Goal: Information Seeking & Learning: Learn about a topic

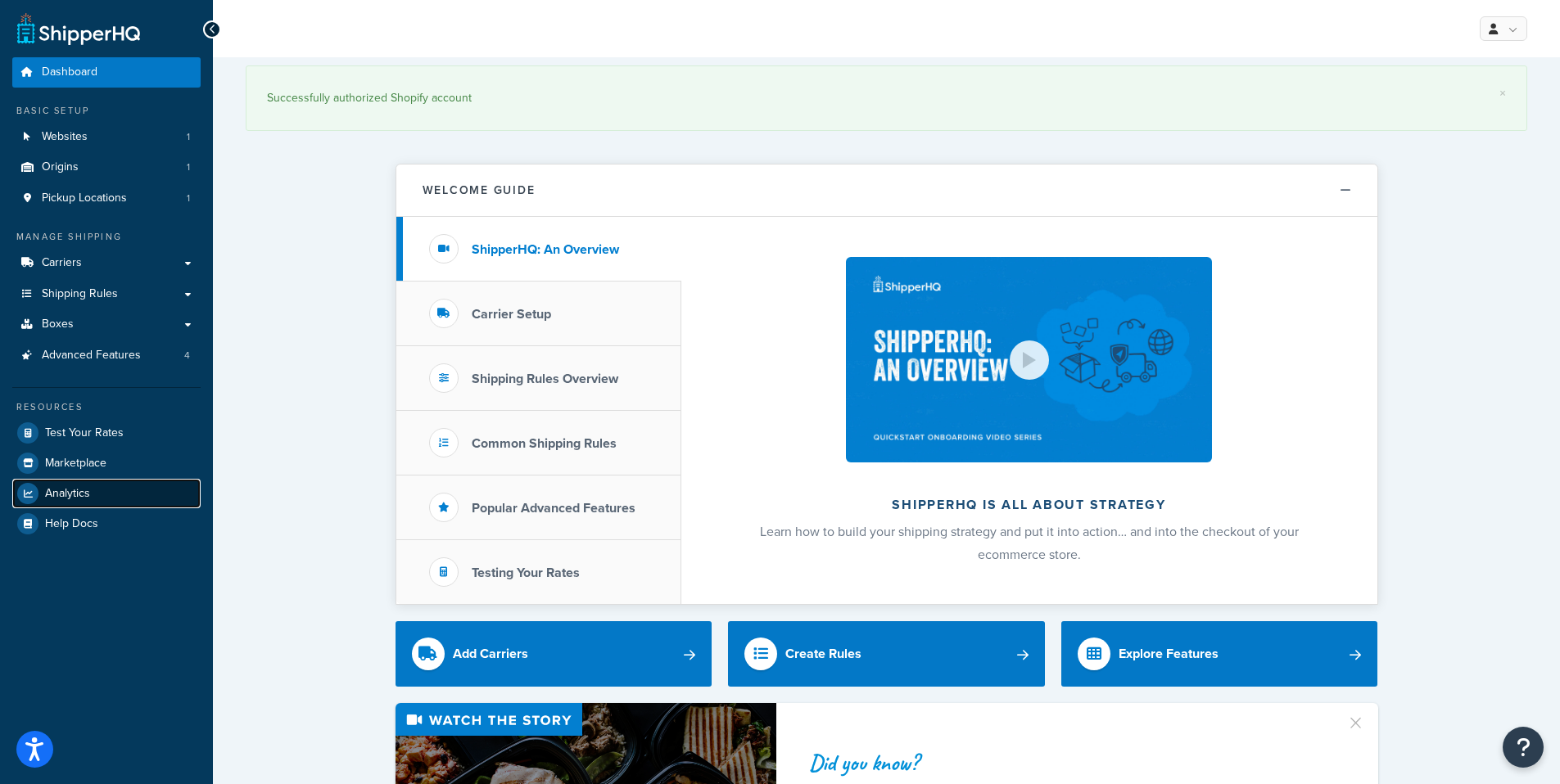
click at [62, 491] on span "Analytics" at bounding box center [67, 494] width 45 height 14
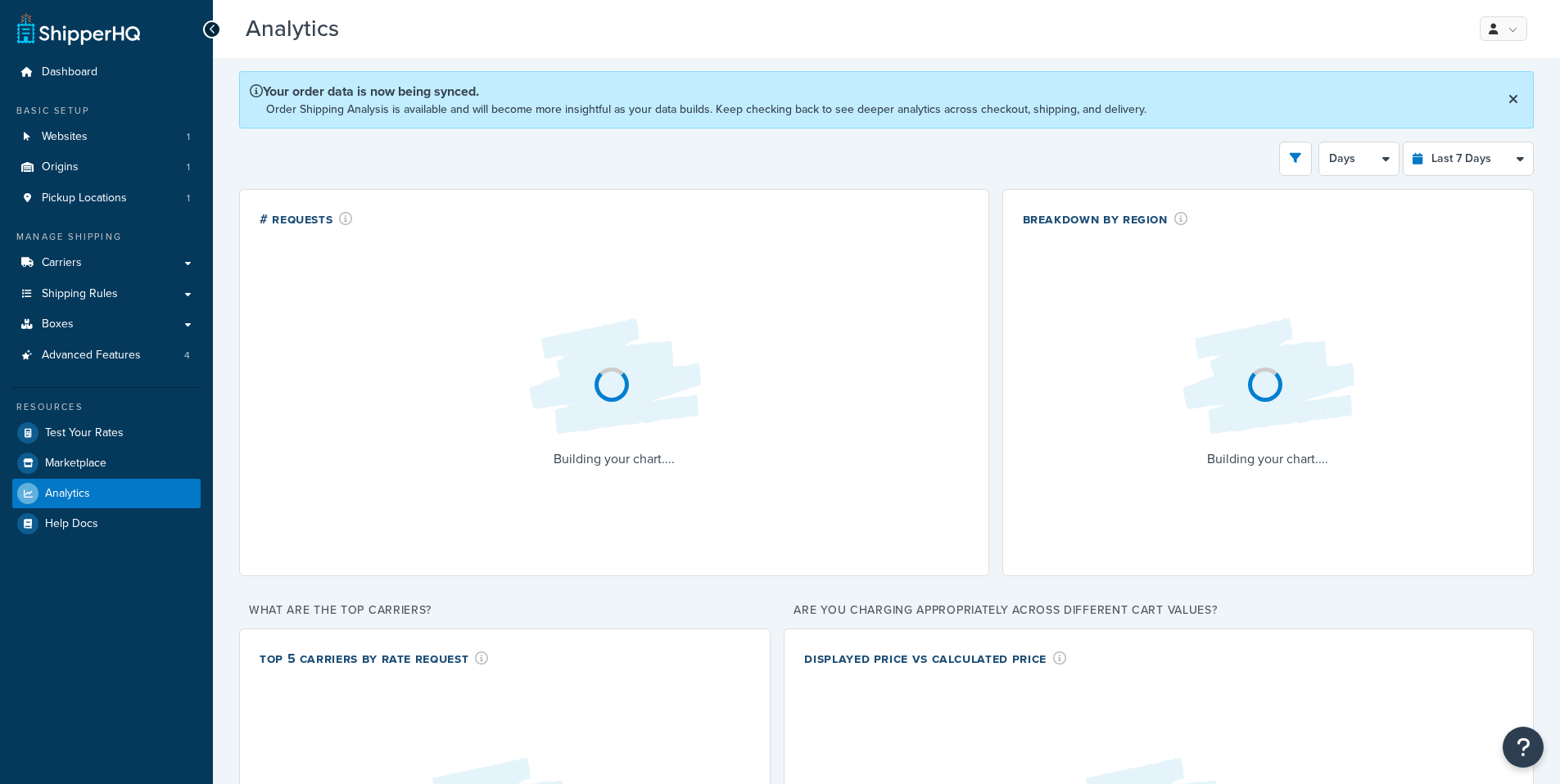
select select "last_7_days"
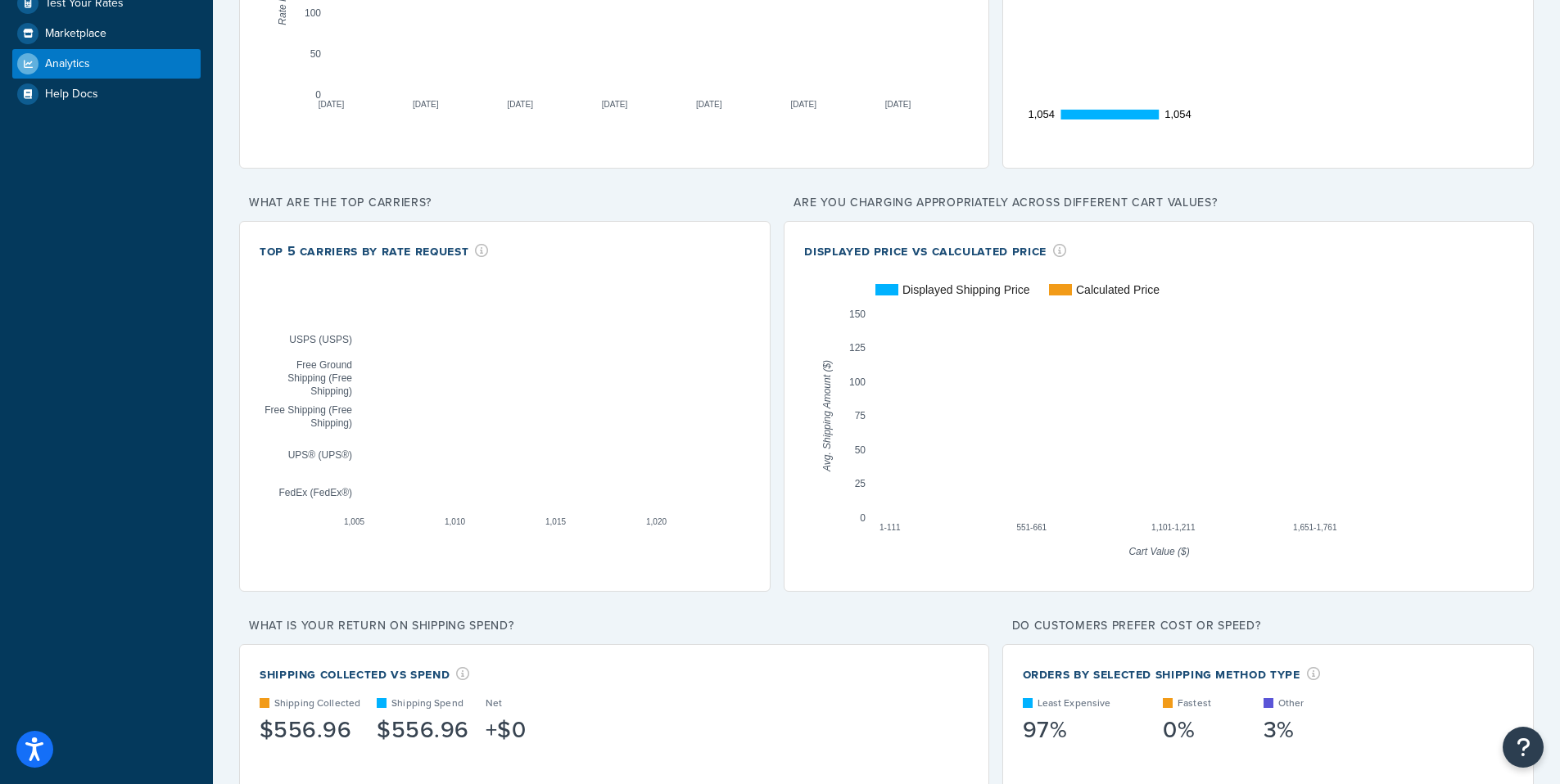
scroll to position [431, 0]
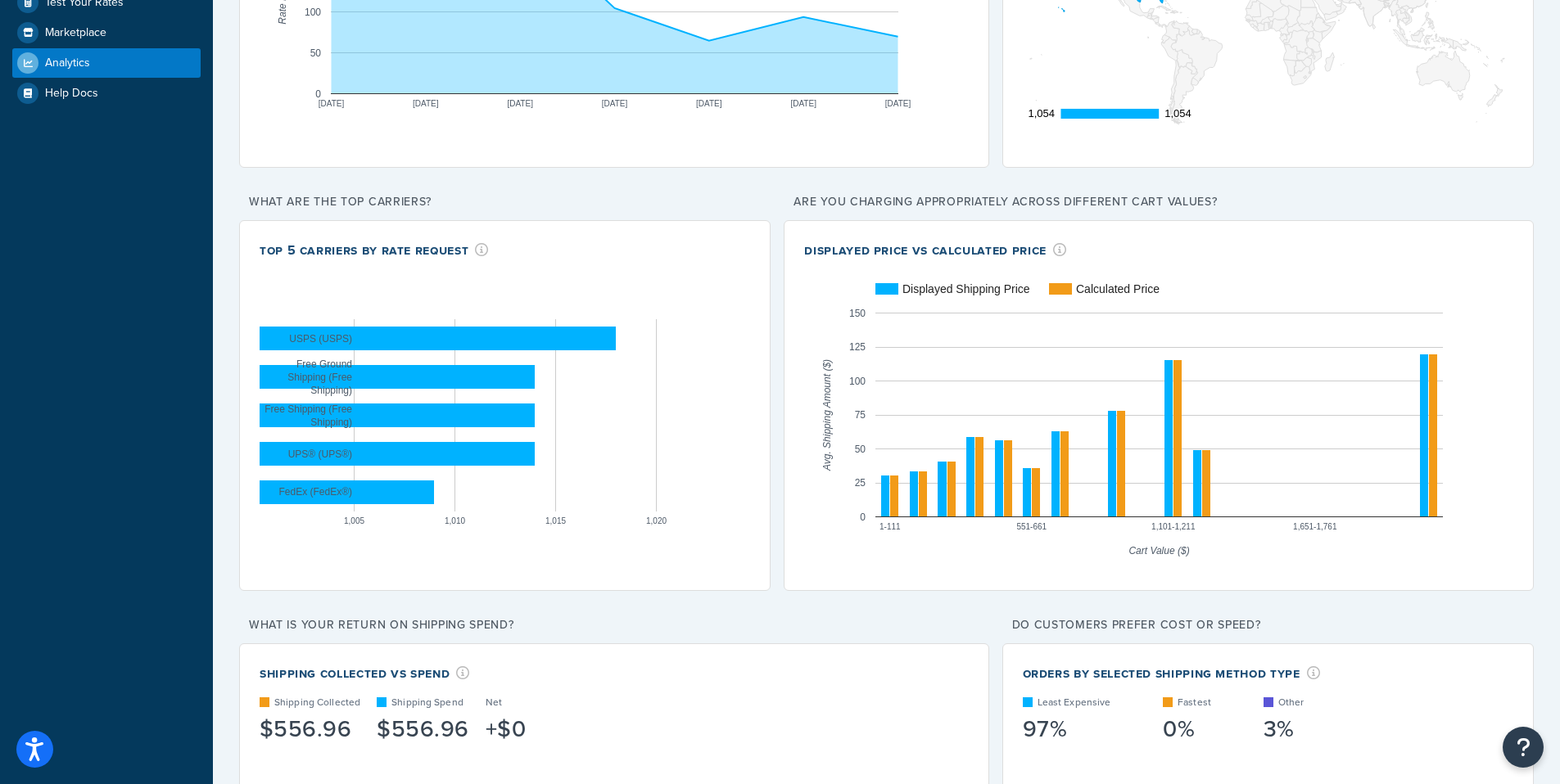
click at [1168, 244] on div "Displayed Price vs Calculated Price" at bounding box center [1159, 250] width 710 height 19
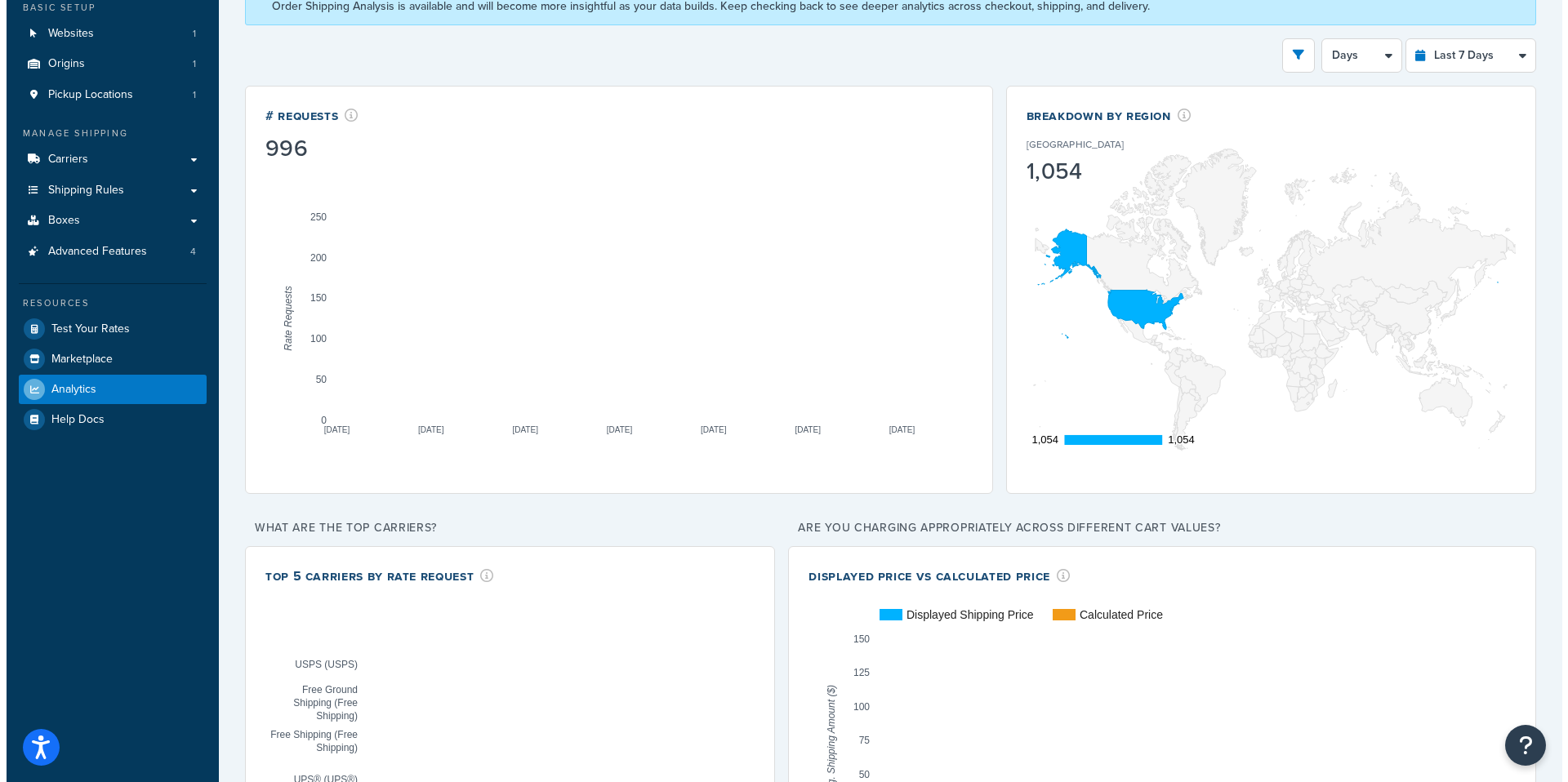
scroll to position [0, 0]
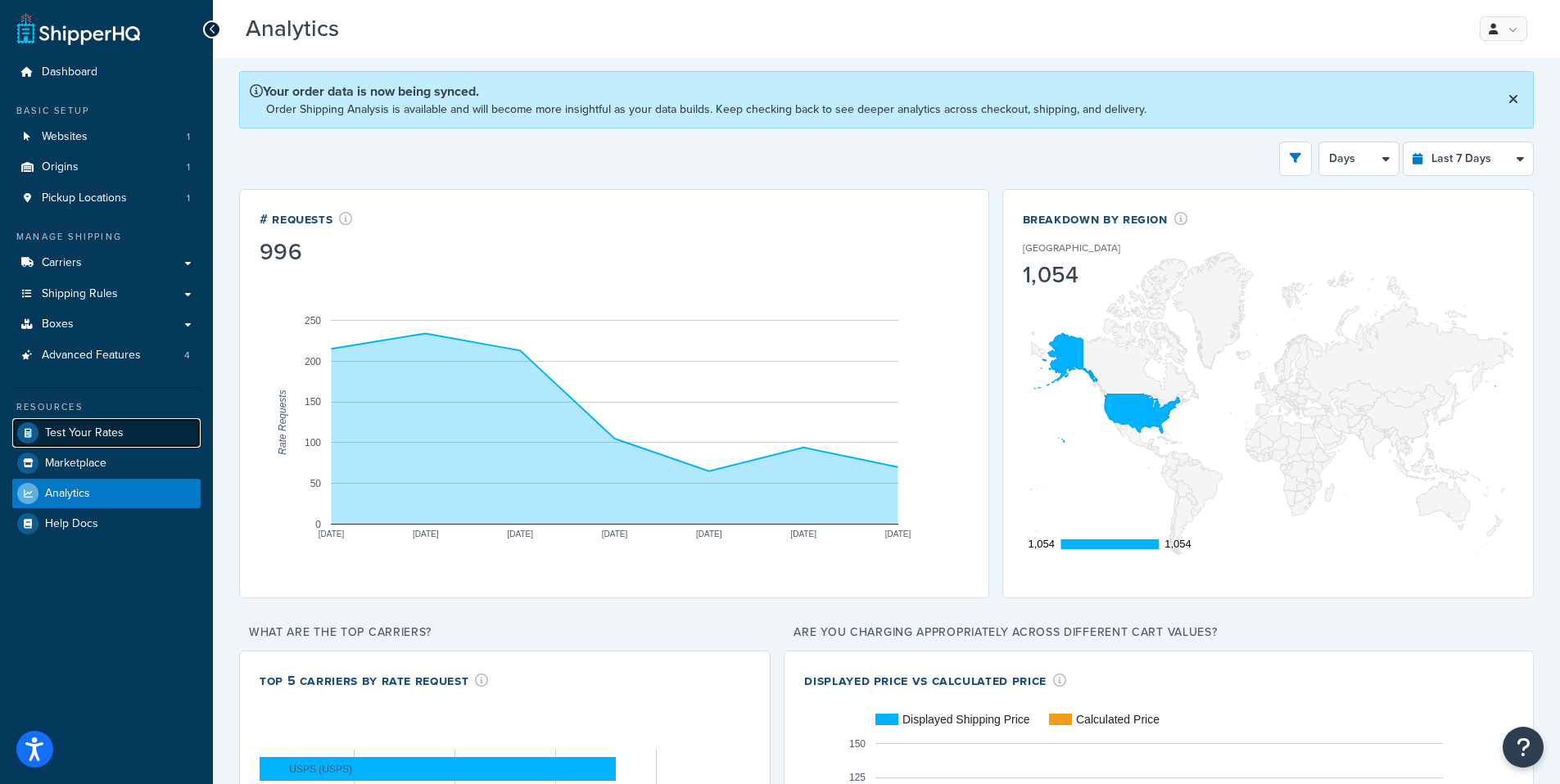
click at [85, 428] on span "Test Your Rates" at bounding box center [84, 434] width 78 height 14
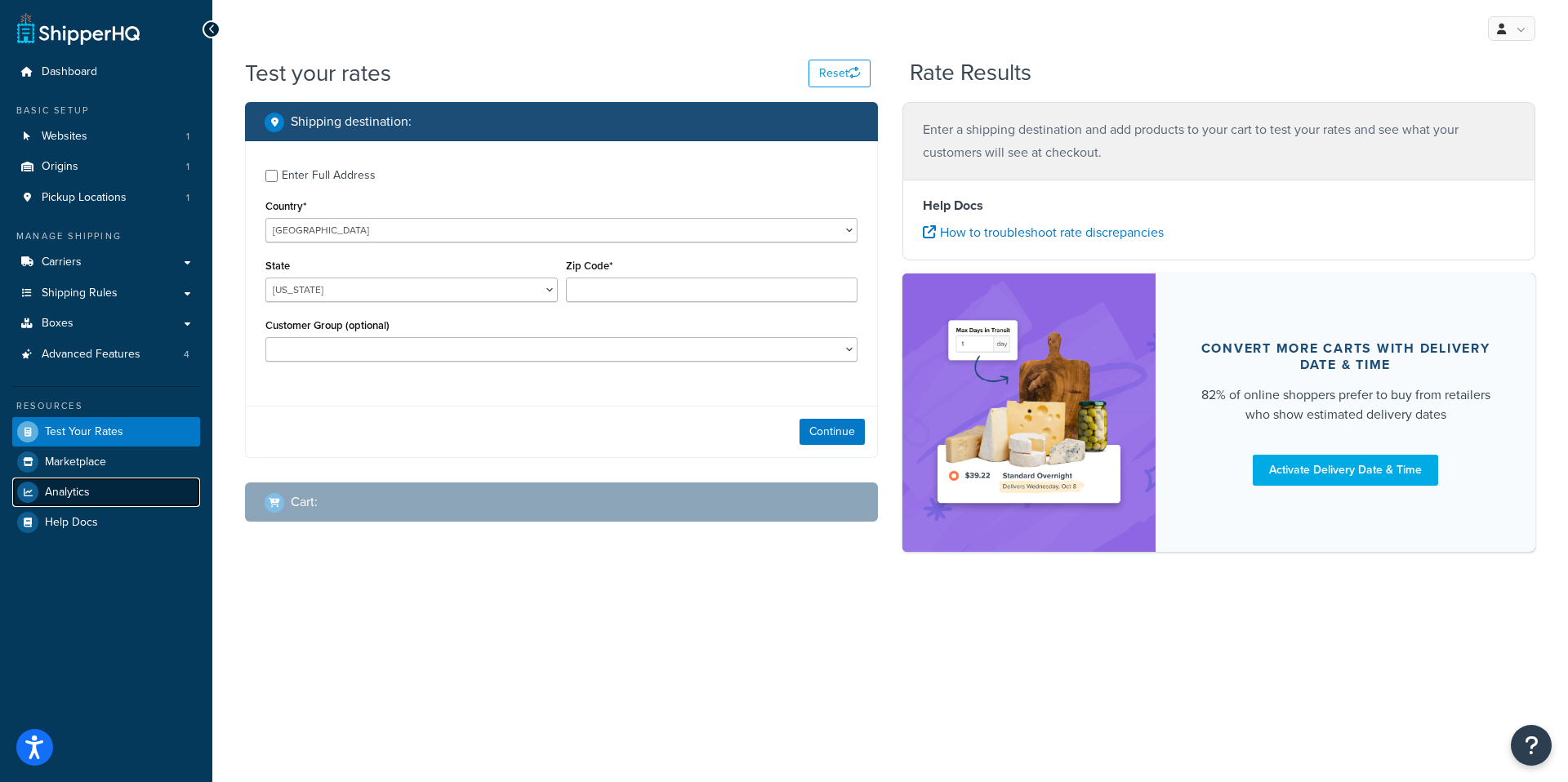
click at [106, 495] on link "Analytics" at bounding box center [106, 492] width 188 height 30
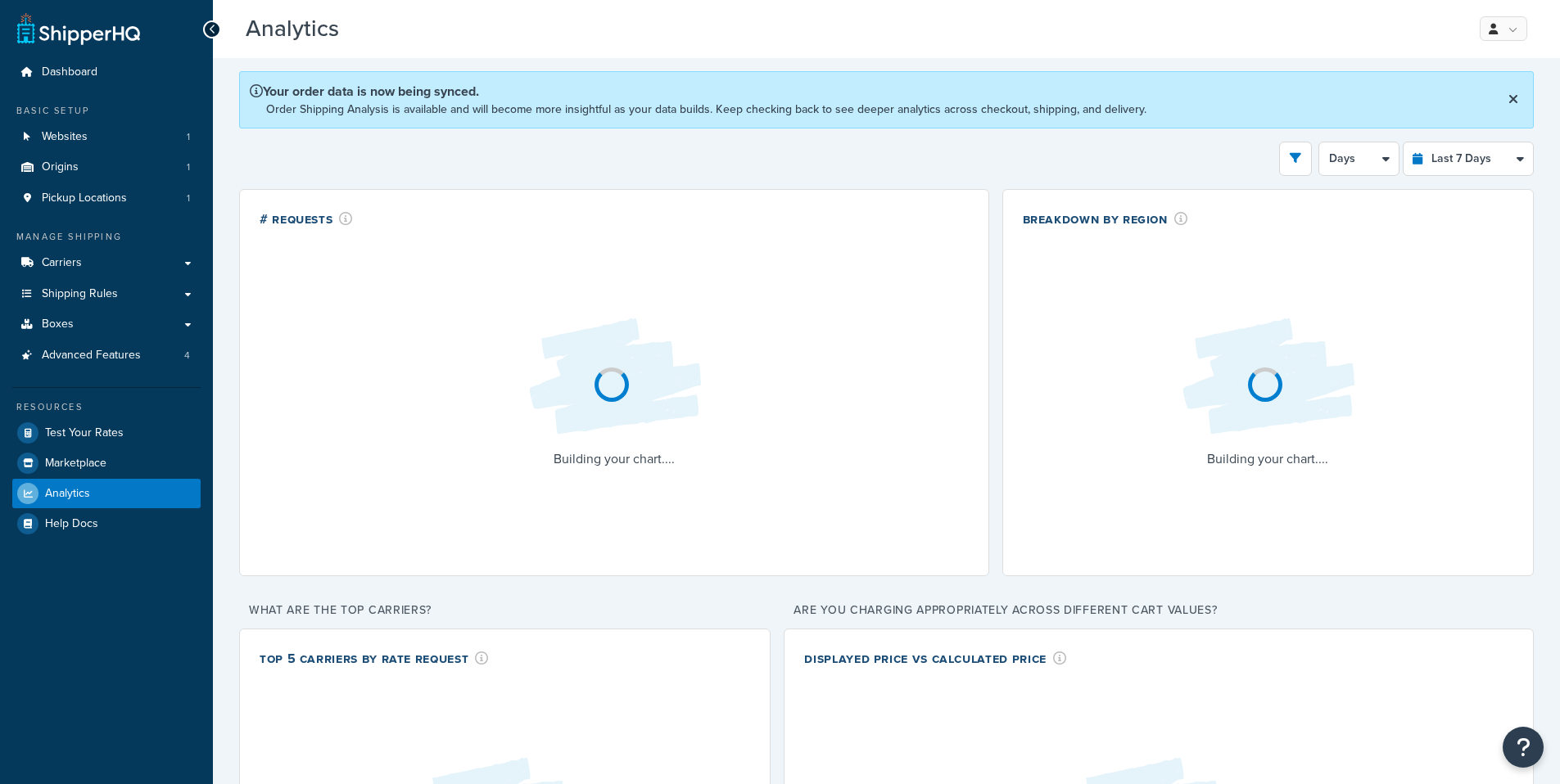
select select "last_7_days"
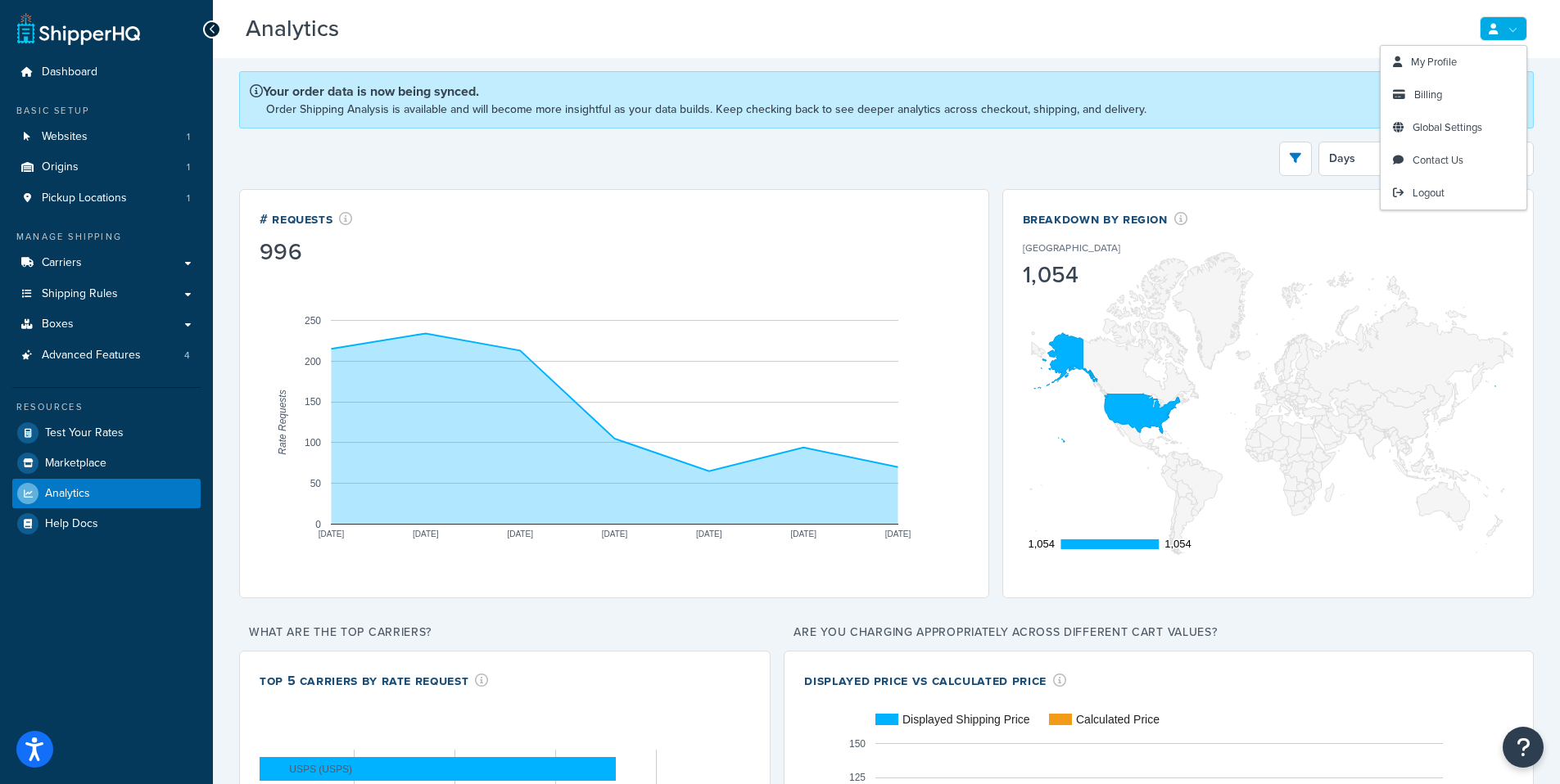
click at [1524, 22] on link at bounding box center [1504, 29] width 48 height 25
click at [1324, 25] on h3 "Analytics Beta" at bounding box center [848, 29] width 1207 height 26
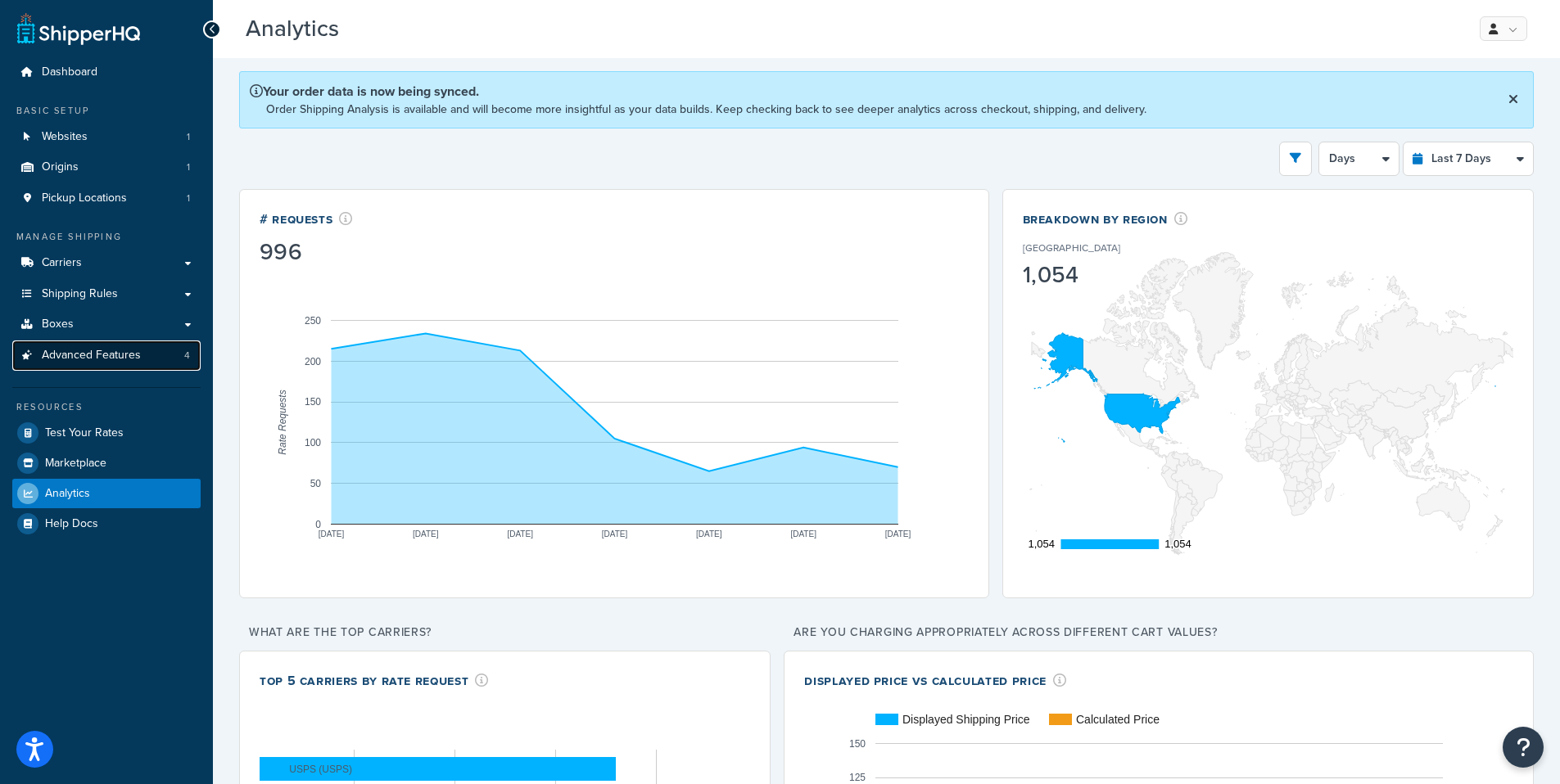
click at [187, 361] on span "4" at bounding box center [187, 355] width 6 height 14
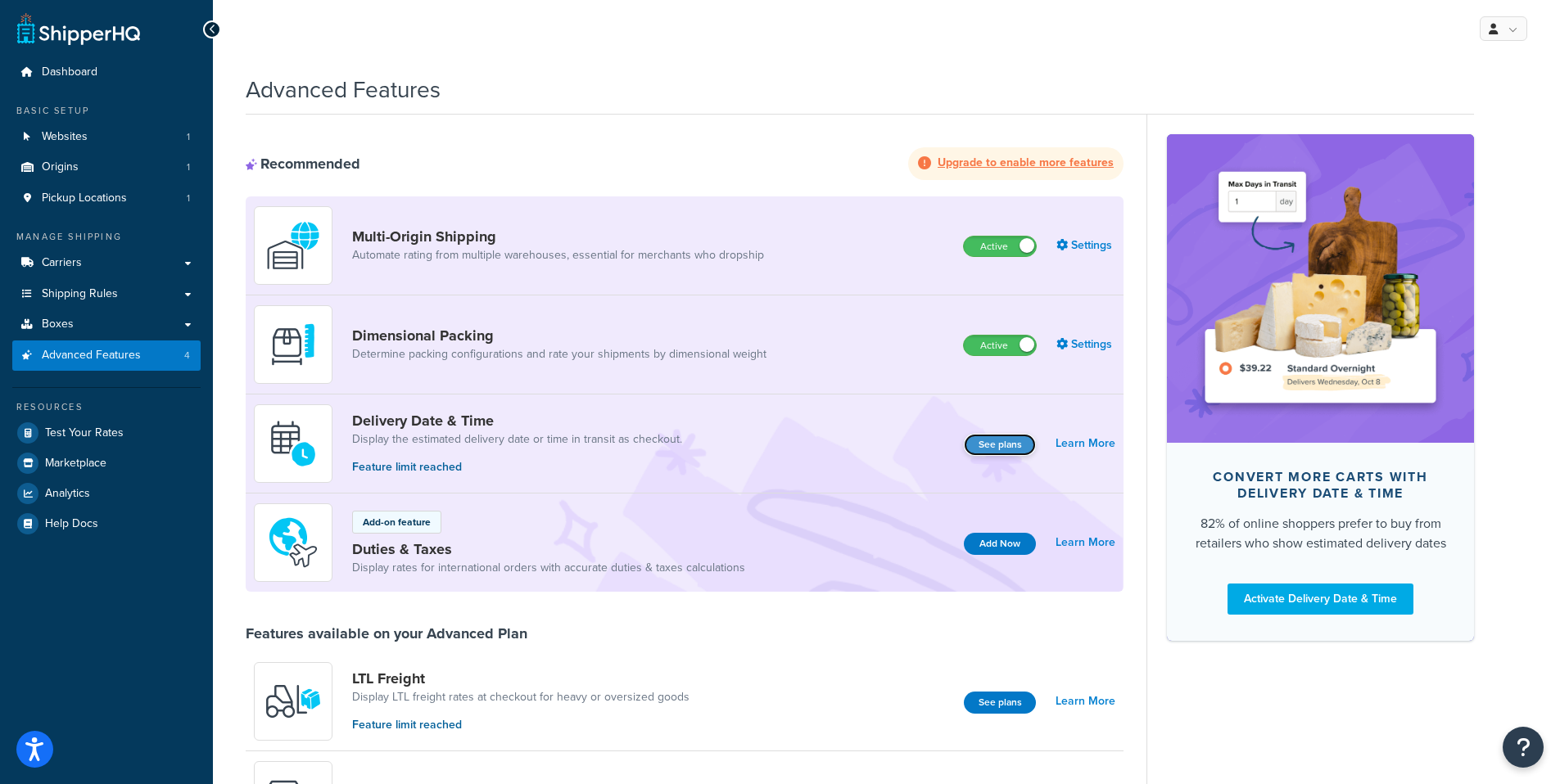
click at [996, 445] on button "See plans" at bounding box center [999, 444] width 72 height 22
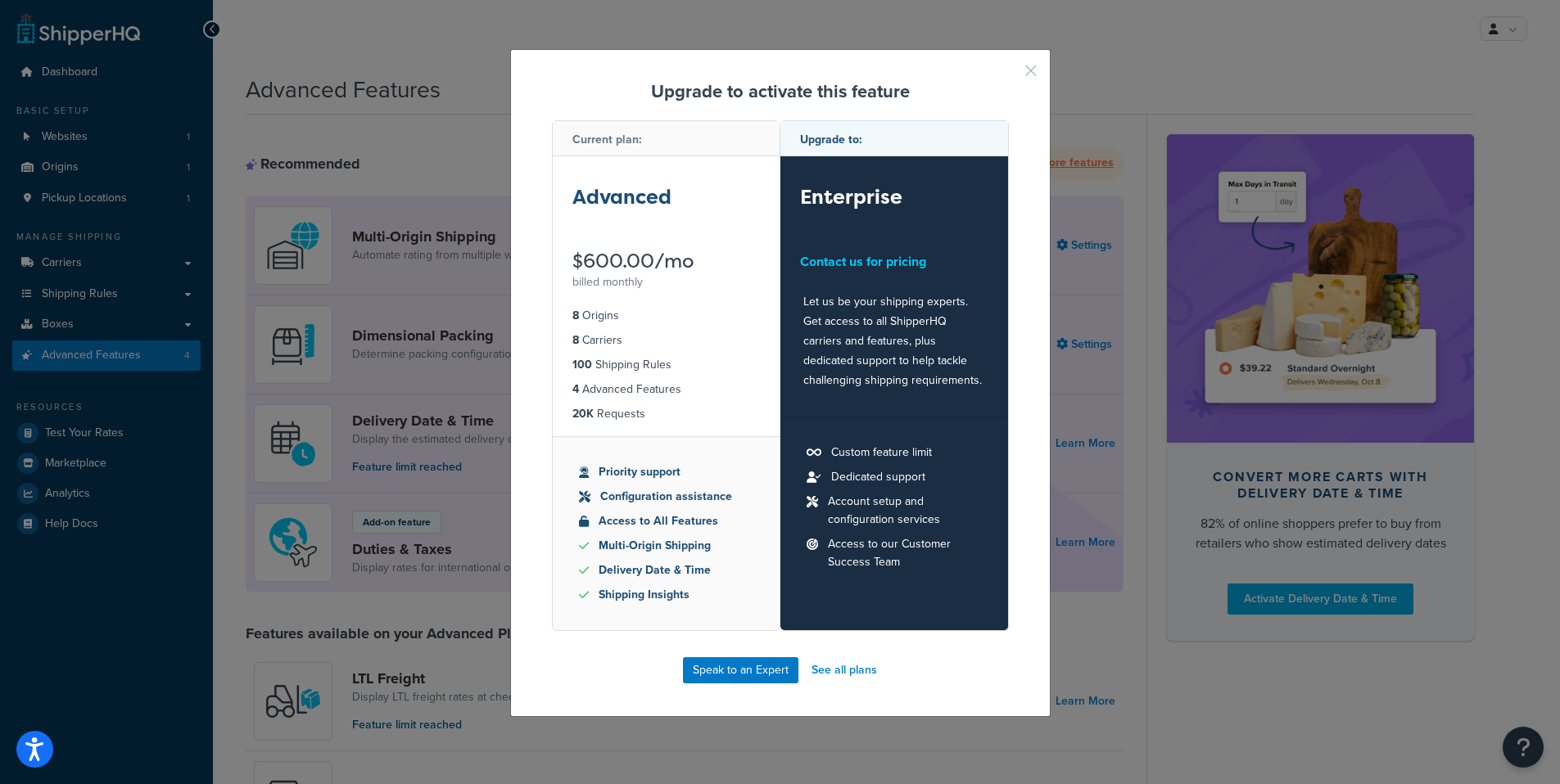
click at [1009, 74] on button "button" at bounding box center [1007, 76] width 4 height 4
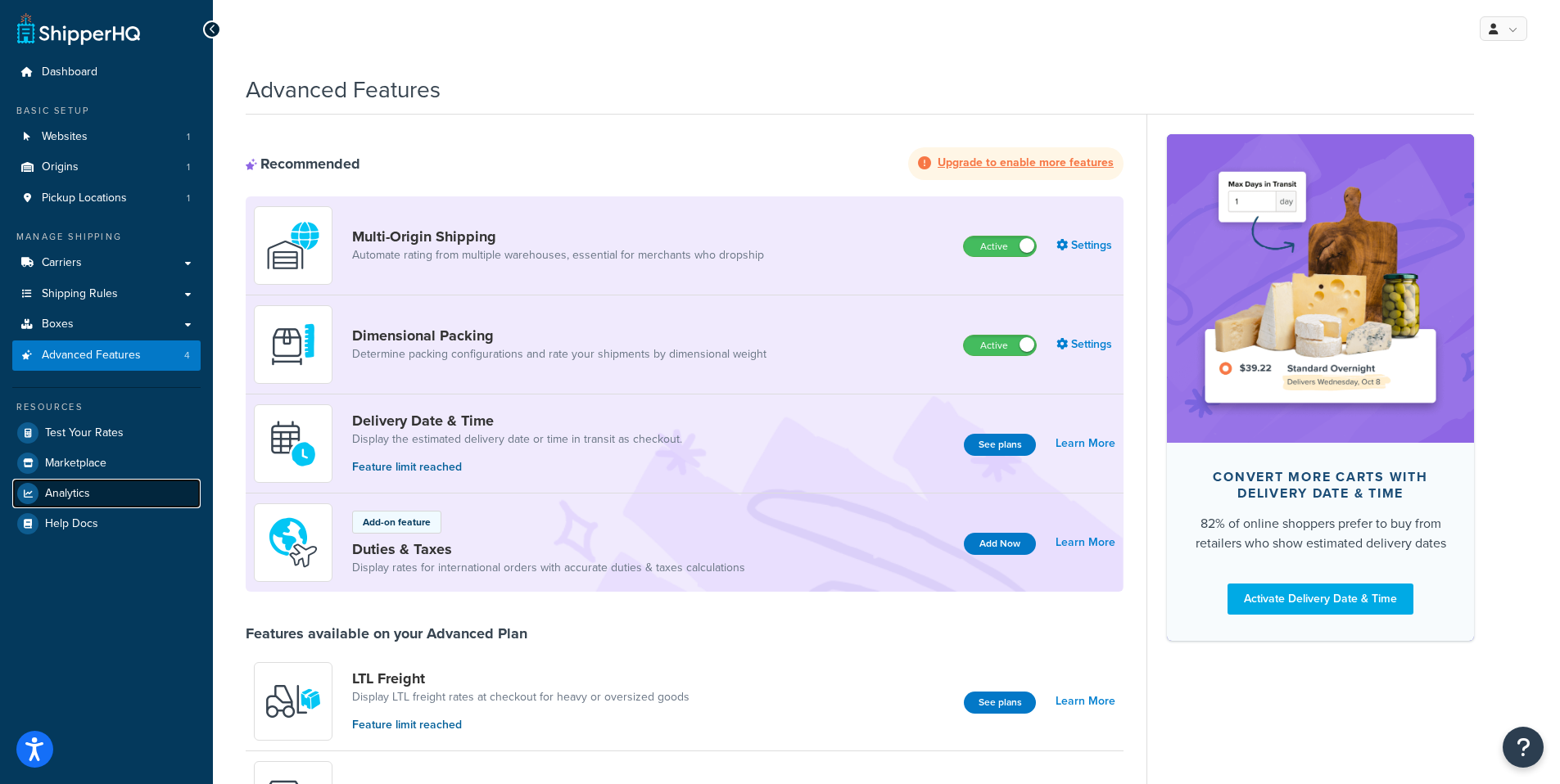
click at [69, 491] on span "Analytics" at bounding box center [67, 494] width 45 height 14
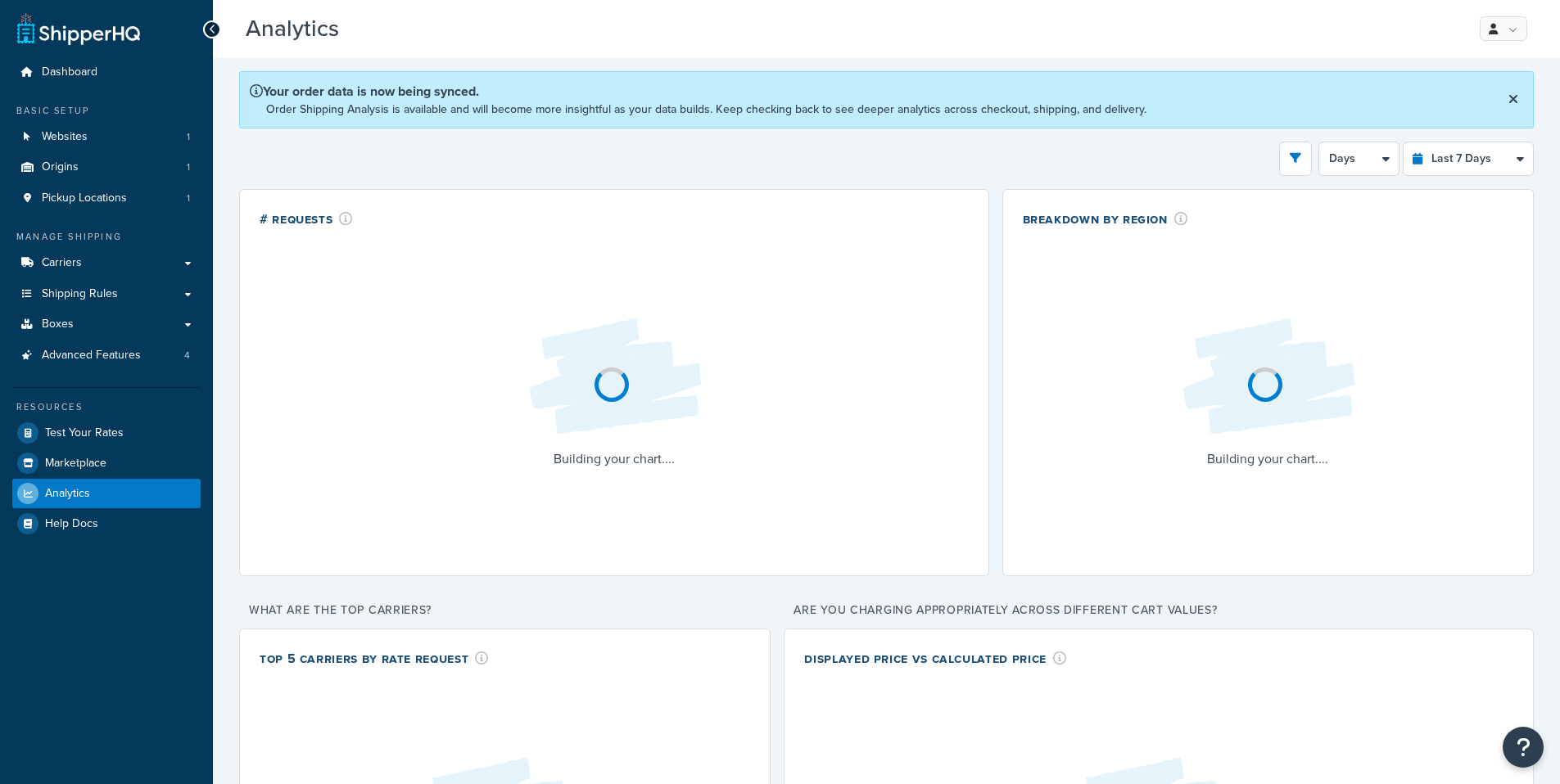
select select "last_7_days"
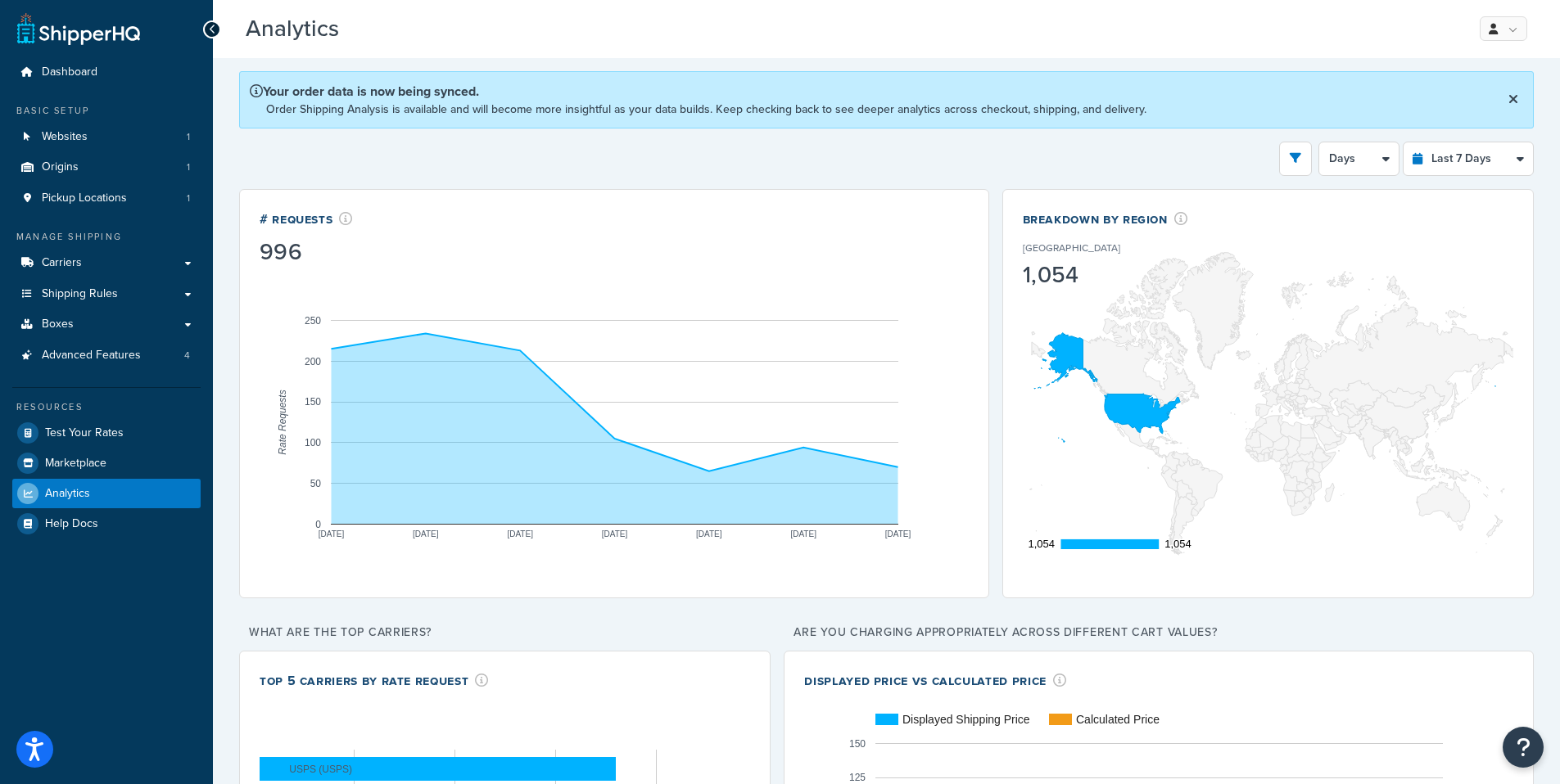
click at [1510, 100] on icon at bounding box center [1513, 99] width 10 height 13
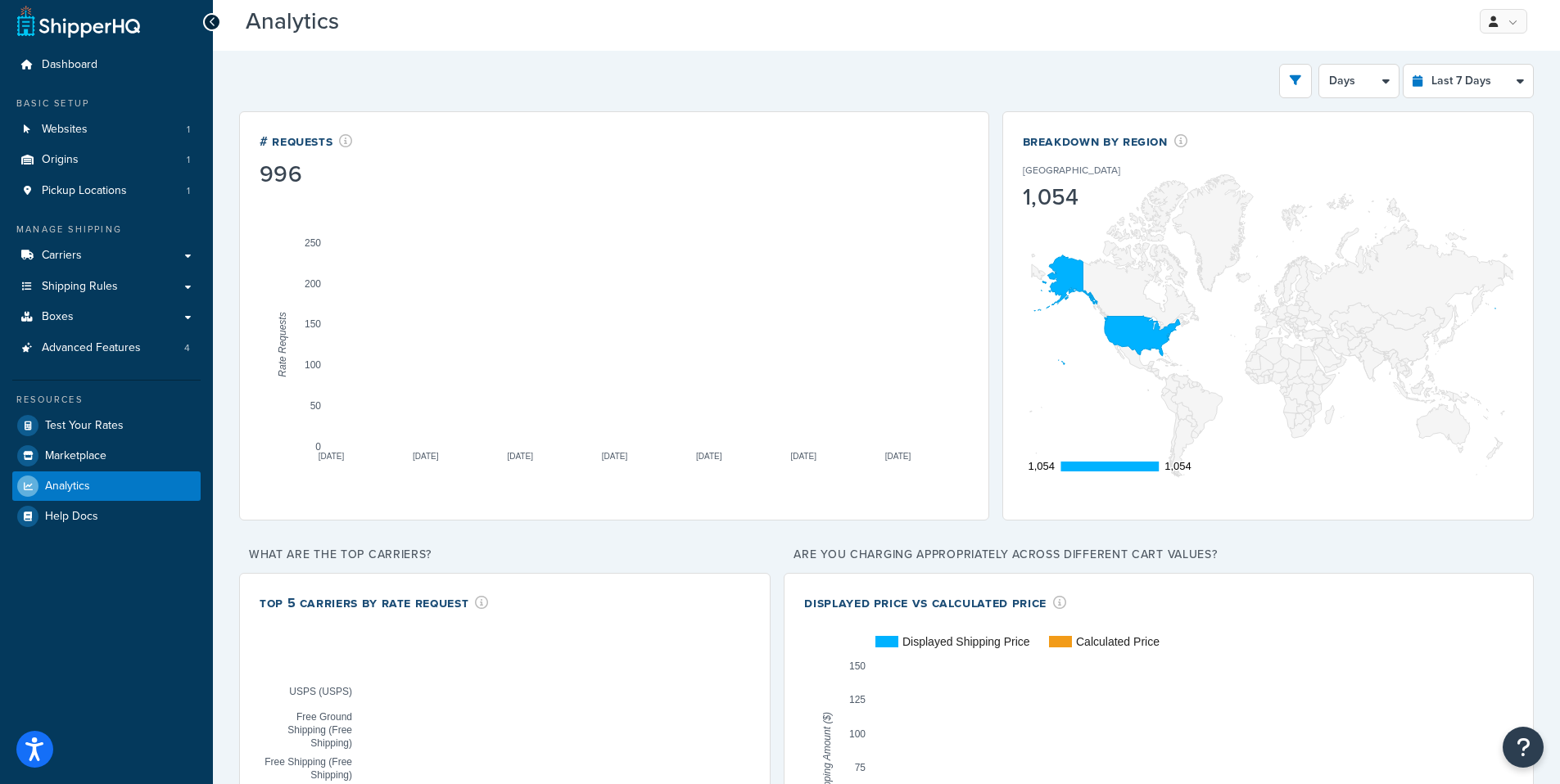
scroll to position [11, 0]
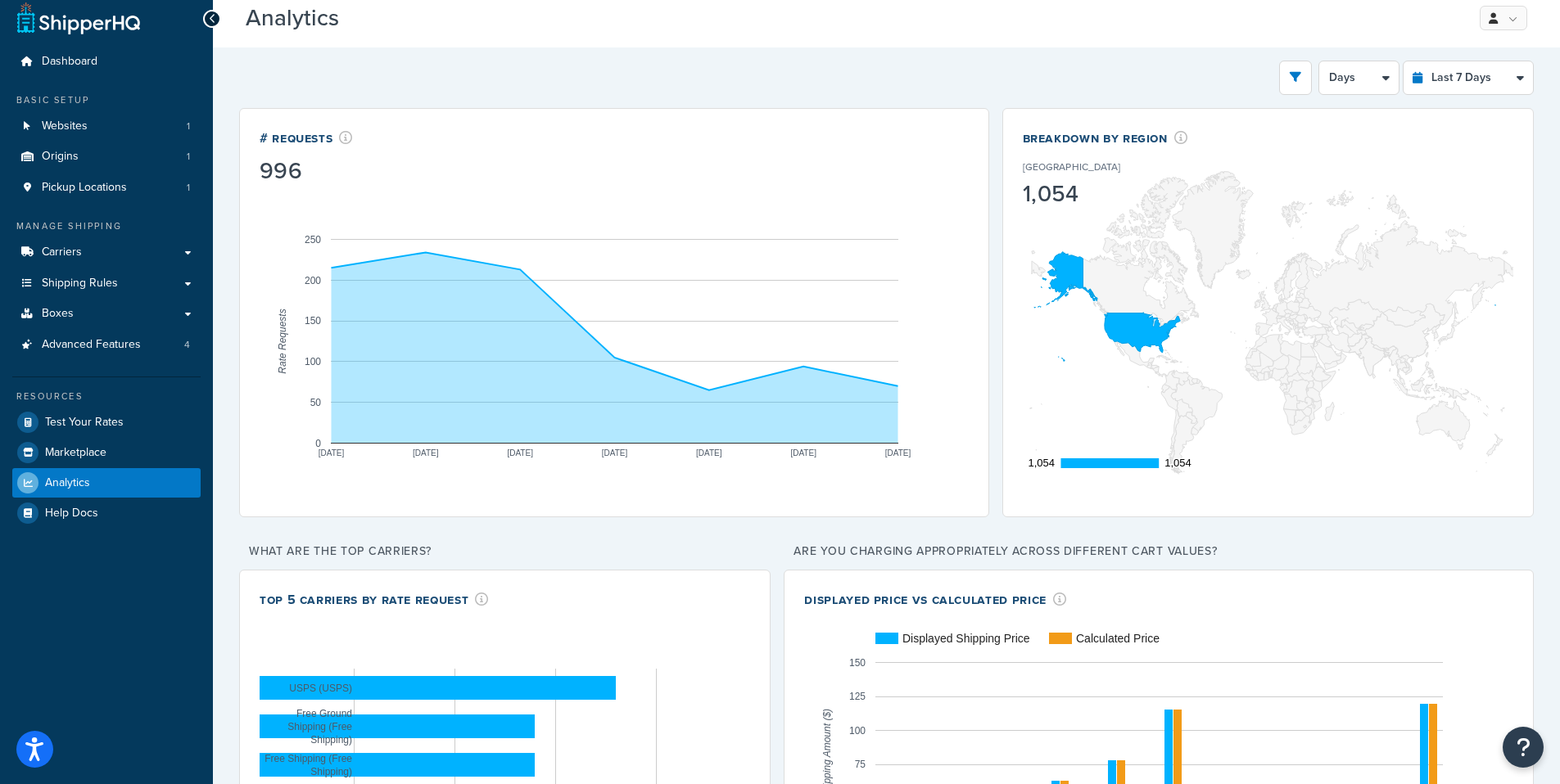
click at [513, 171] on div "# Requests 996" at bounding box center [614, 158] width 710 height 57
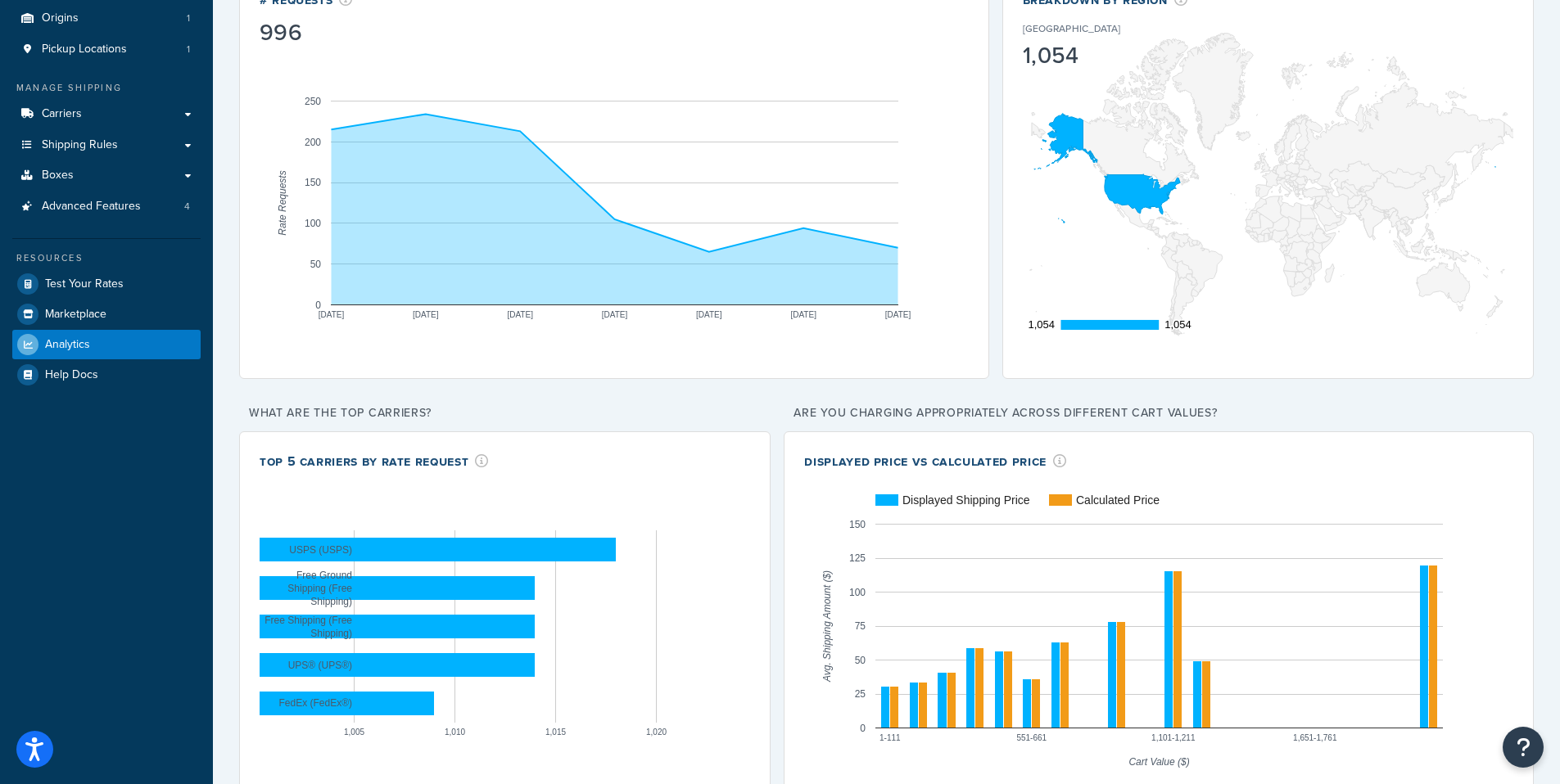
scroll to position [0, 0]
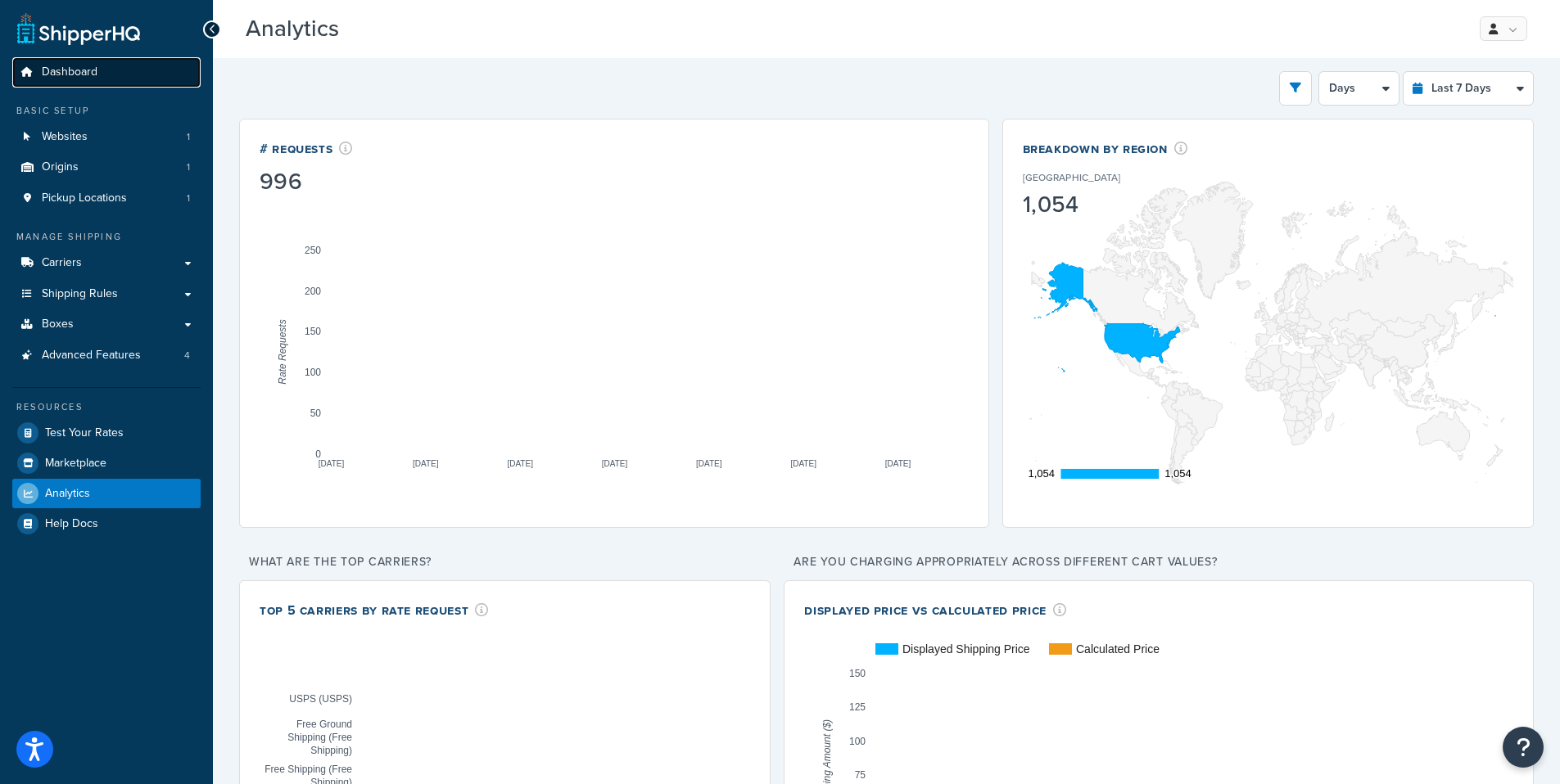
click at [83, 66] on span "Dashboard" at bounding box center [70, 73] width 55 height 14
